Goal: Use online tool/utility: Use online tool/utility

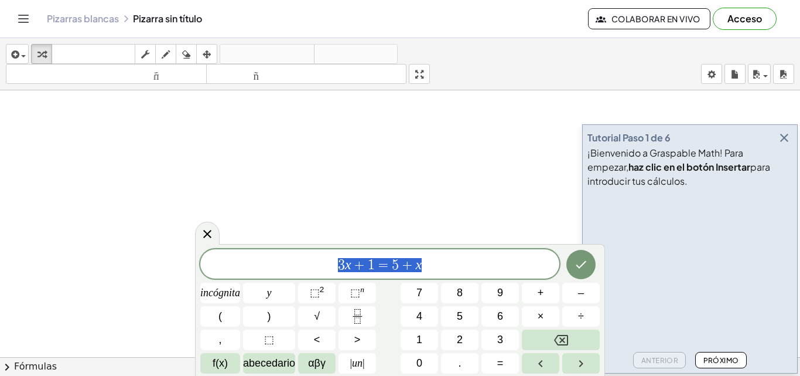
drag, startPoint x: 432, startPoint y: 262, endPoint x: 299, endPoint y: 262, distance: 133.0
click at [299, 262] on span "3 x + 1 = 5 + x" at bounding box center [379, 265] width 359 height 16
click at [320, 291] on font "⬚" at bounding box center [315, 292] width 10 height 12
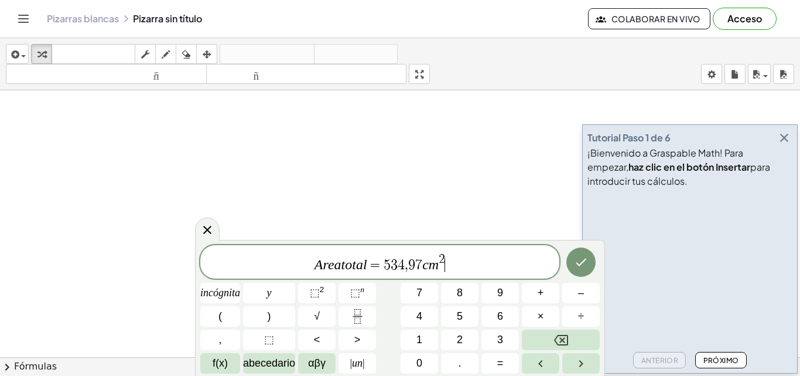
click at [449, 264] on span "A r e a t o t a l = 5 3 4 , 9 7 c m 2 ​" at bounding box center [379, 262] width 359 height 21
click at [576, 263] on icon "Hecho" at bounding box center [581, 262] width 11 height 8
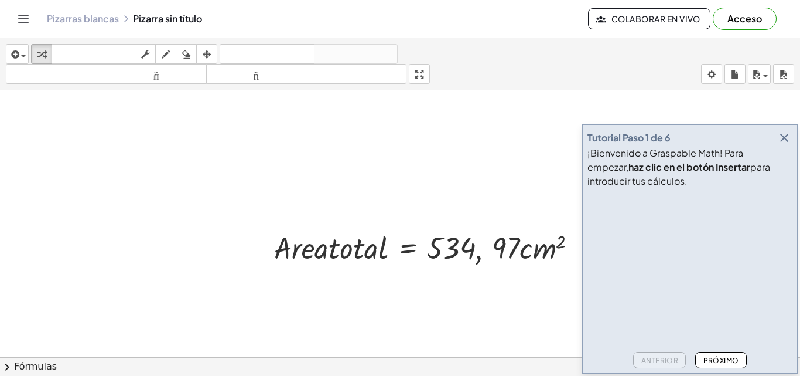
click at [782, 133] on icon "button" at bounding box center [784, 138] width 14 height 14
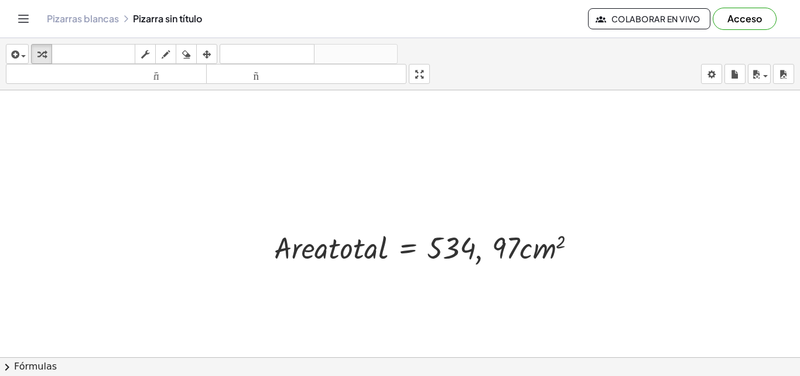
scroll to position [98, 0]
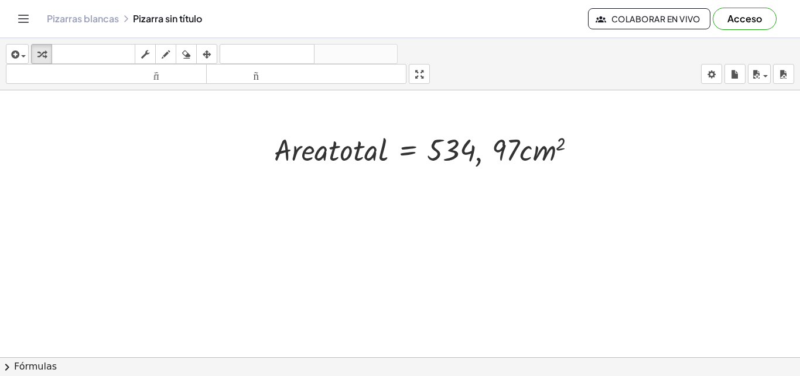
click at [349, 209] on div at bounding box center [400, 305] width 800 height 626
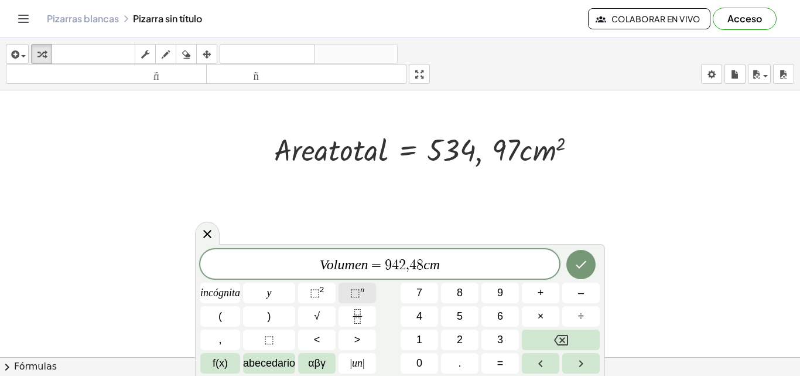
click at [356, 291] on font "⬚" at bounding box center [355, 292] width 10 height 12
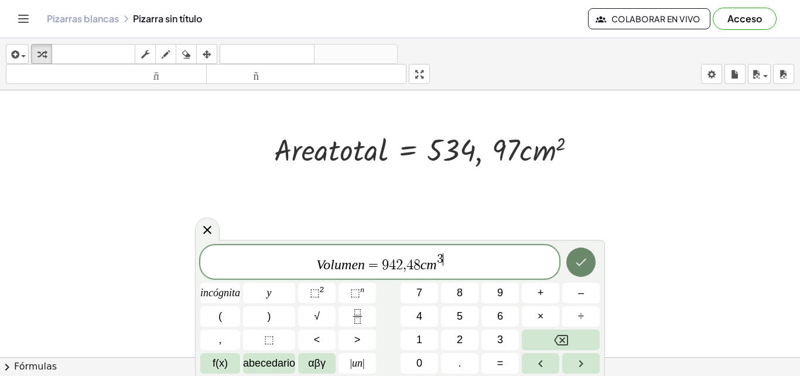
click at [593, 256] on button "Hecho" at bounding box center [581, 261] width 29 height 29
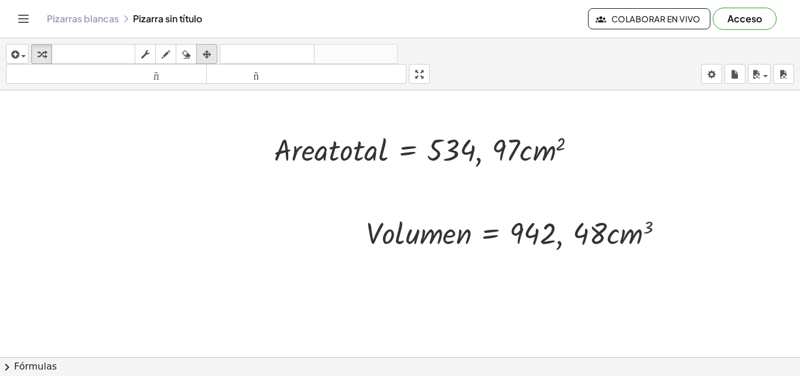
click at [201, 52] on div "button" at bounding box center [206, 54] width 15 height 14
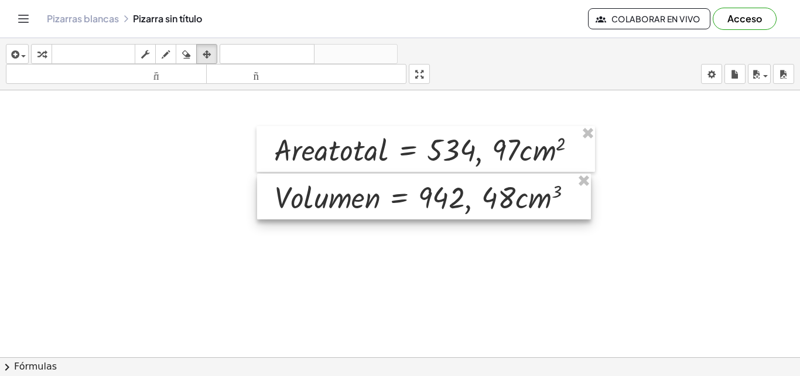
drag, startPoint x: 517, startPoint y: 241, endPoint x: 425, endPoint y: 206, distance: 98.1
click at [425, 206] on div at bounding box center [424, 196] width 334 height 46
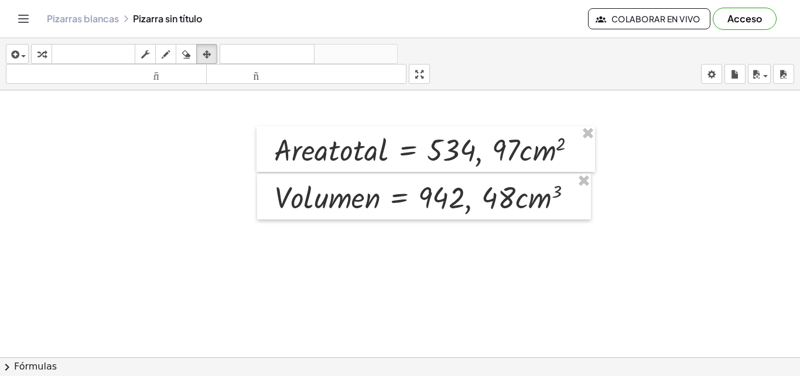
click at [456, 278] on div at bounding box center [400, 305] width 800 height 626
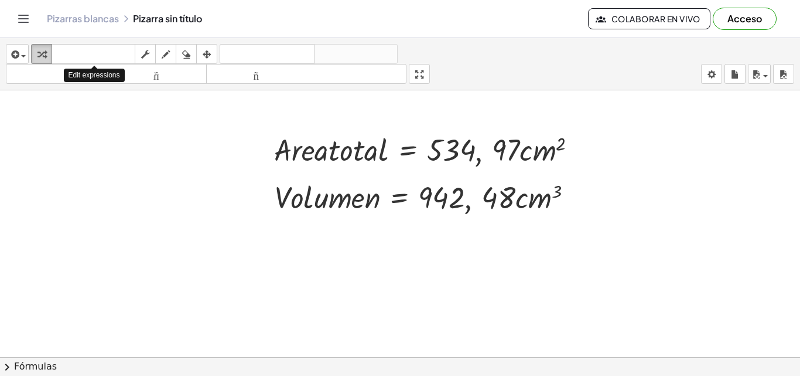
click at [49, 57] on div "button" at bounding box center [41, 54] width 15 height 14
